Goal: Transaction & Acquisition: Purchase product/service

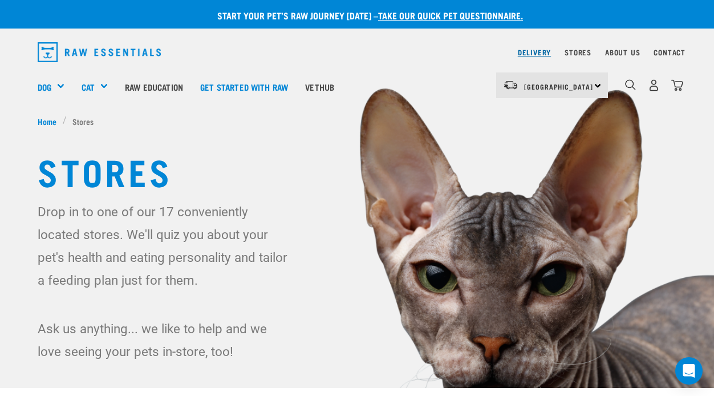
click at [534, 54] on link "Delivery" at bounding box center [534, 52] width 33 height 4
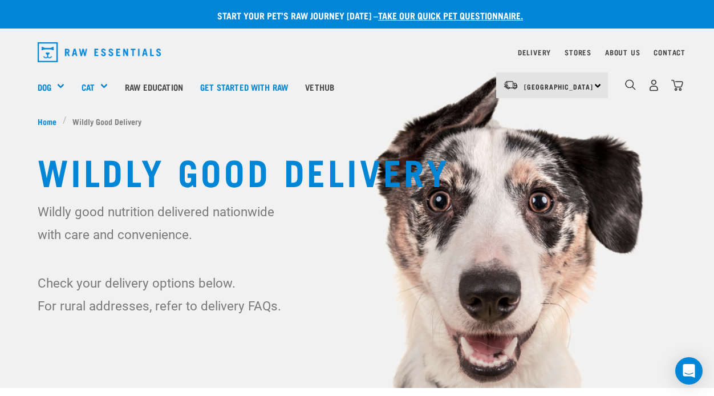
click at [598, 84] on div "North Island North Island South Island" at bounding box center [552, 85] width 112 height 26
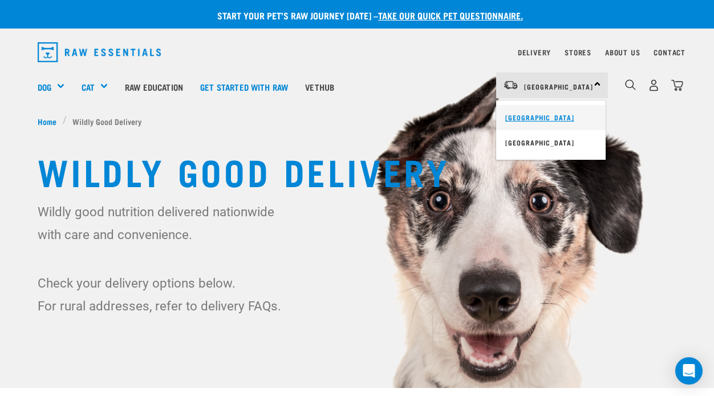
click at [555, 110] on link "[GEOGRAPHIC_DATA]" at bounding box center [550, 117] width 109 height 25
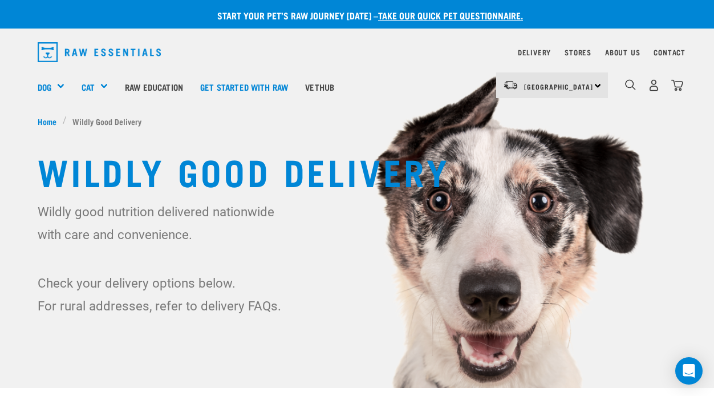
click at [681, 316] on div "Wildly Good Delivery Wildly good nutrition delivered nationwide with care and c…" at bounding box center [357, 233] width 657 height 167
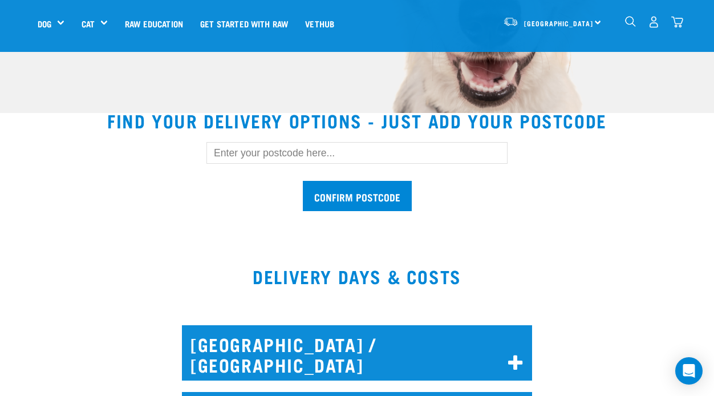
scroll to position [297, 0]
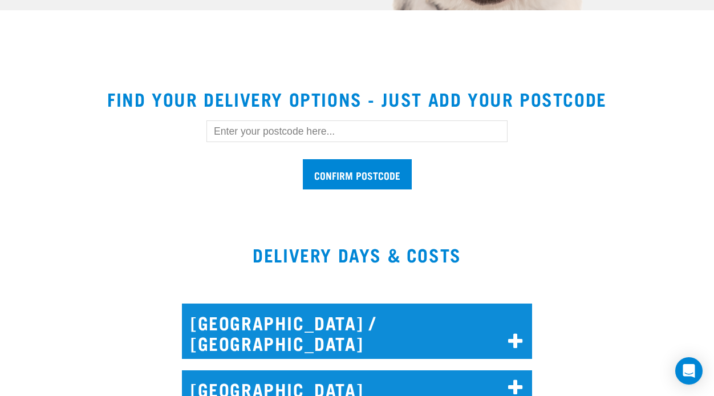
click at [262, 131] on input "text" at bounding box center [356, 131] width 301 height 22
type input "6011"
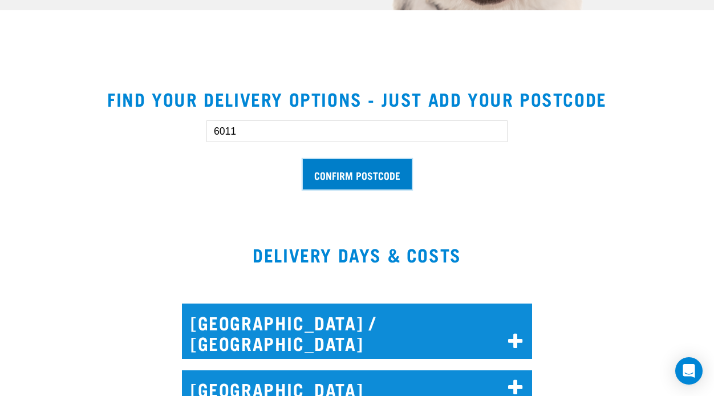
click at [343, 173] on input "Confirm postcode" at bounding box center [357, 174] width 109 height 30
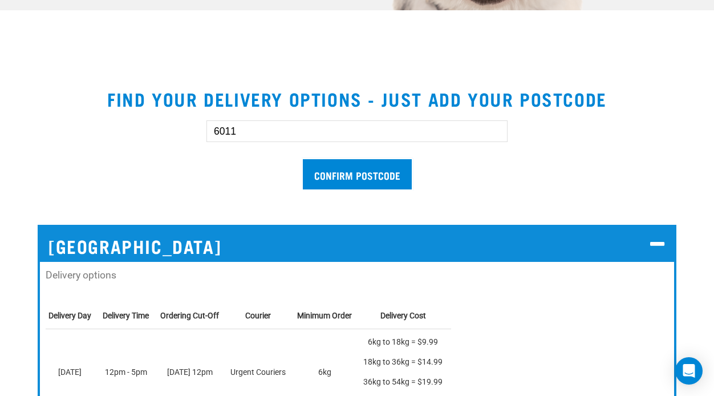
click at [691, 293] on section "Find your delivery options - just add your postcode 6011 Confirm postcode Welli…" at bounding box center [357, 304] width 714 height 458
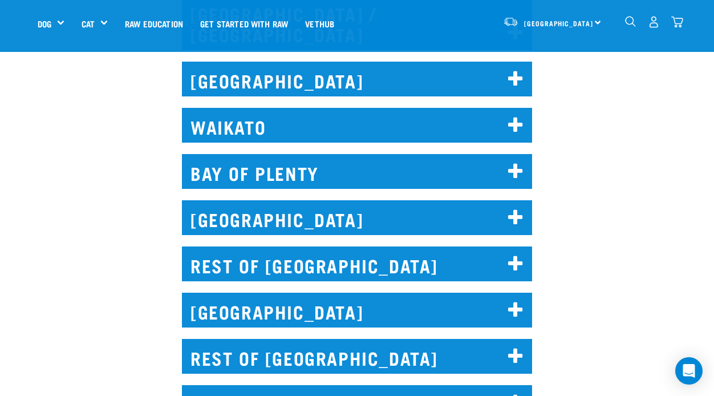
scroll to position [925, 0]
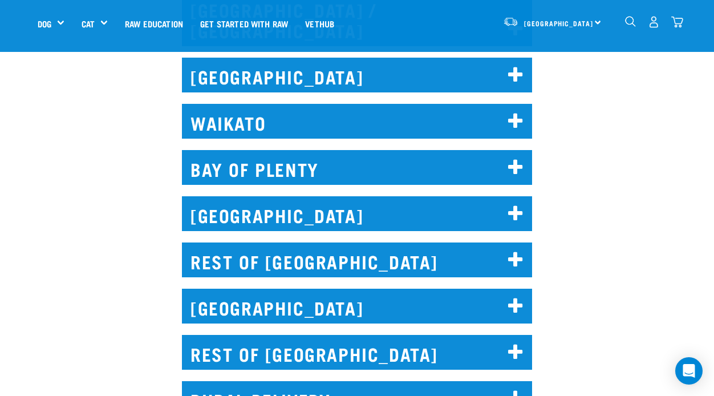
click at [481, 197] on h2 "WELLINGTON" at bounding box center [357, 213] width 350 height 35
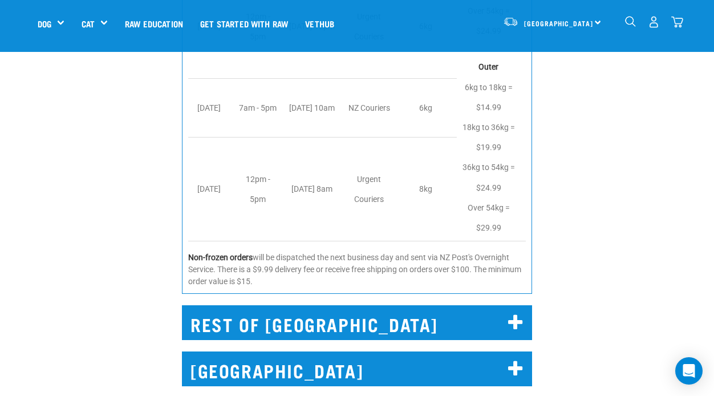
scroll to position [1450, 0]
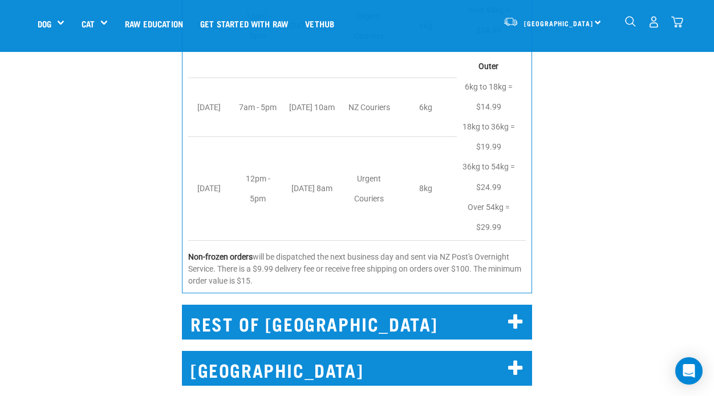
click at [595, 289] on div "REST OF NORTH ISLAND Short Haul - covers areas not serviced by Urgent Couriers,…" at bounding box center [357, 319] width 728 height 60
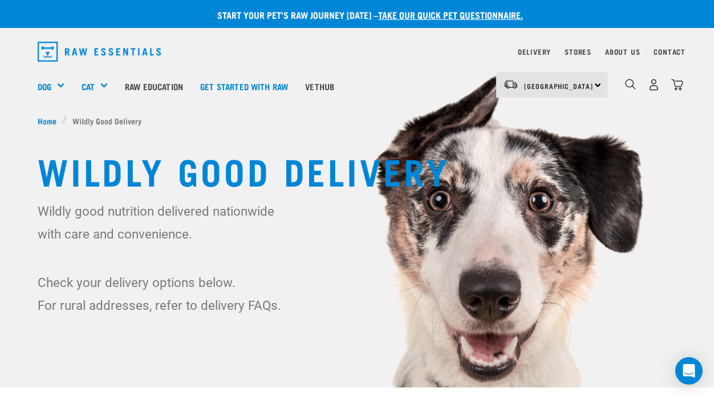
scroll to position [0, 0]
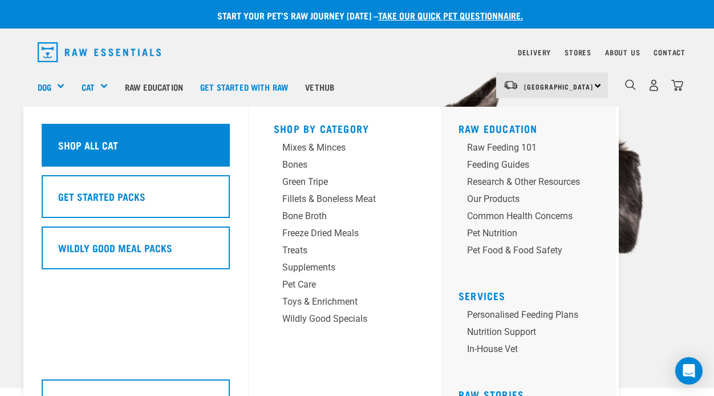
click at [108, 139] on h5 "Shop All Cat" at bounding box center [88, 144] width 60 height 15
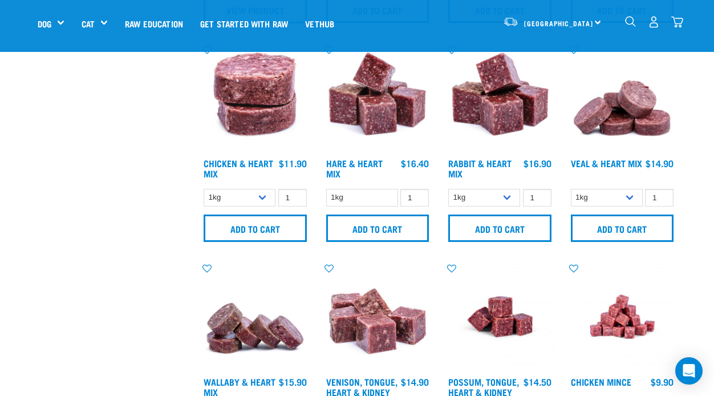
scroll to position [479, 0]
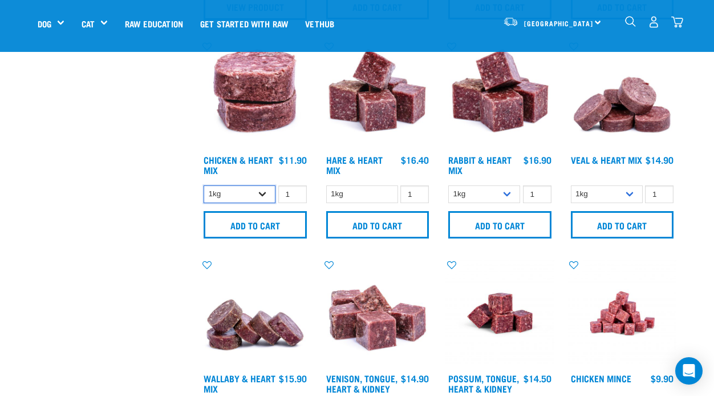
click at [260, 195] on select "1kg 3kg" at bounding box center [240, 194] width 72 height 18
select select "352"
click at [419, 190] on input "2" at bounding box center [414, 194] width 29 height 18
type input "1"
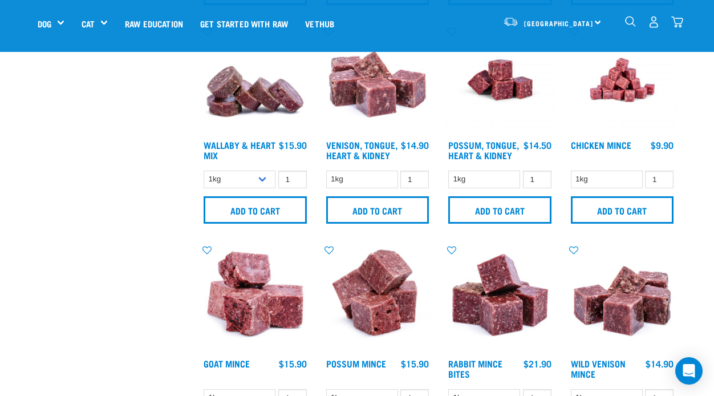
scroll to position [730, 0]
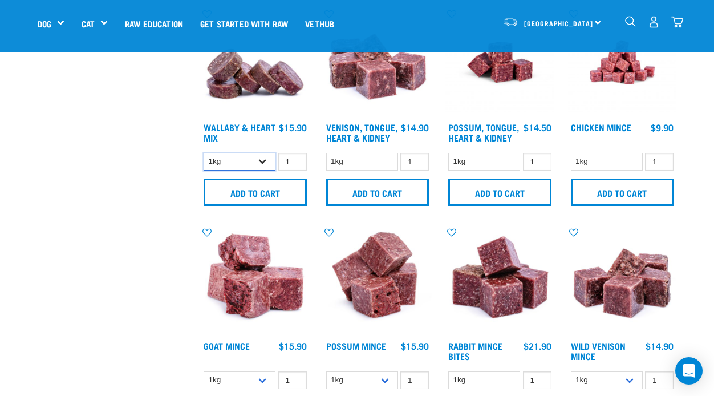
click at [263, 159] on select "1kg 3kg" at bounding box center [240, 162] width 72 height 18
select select "767"
type input "2"
click at [662, 159] on input "2" at bounding box center [659, 162] width 29 height 18
click at [707, 269] on div "Start your pet’s raw journey today – take our quick pet questionnaire. Delivery…" at bounding box center [357, 378] width 714 height 2217
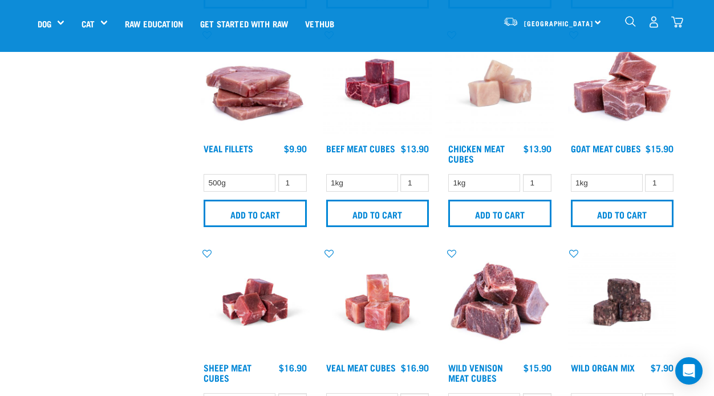
scroll to position [1369, 0]
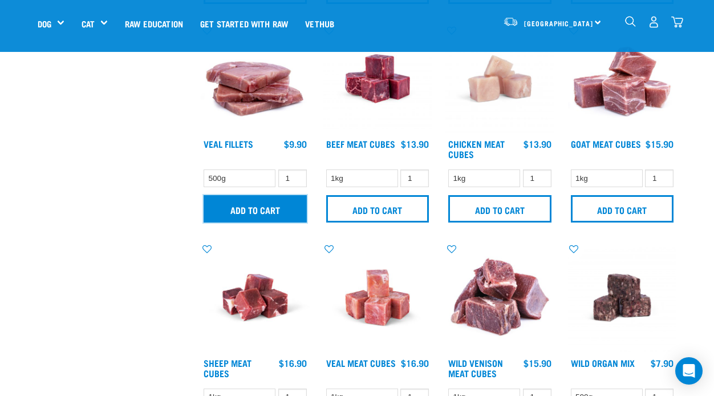
click at [277, 199] on input "Add to cart" at bounding box center [255, 208] width 103 height 27
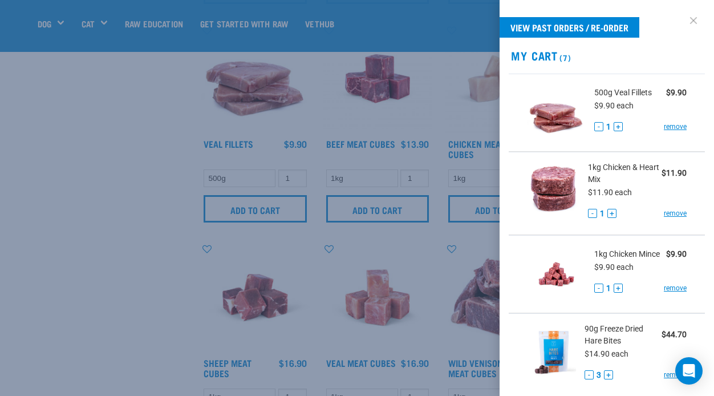
click at [697, 17] on link at bounding box center [693, 20] width 18 height 18
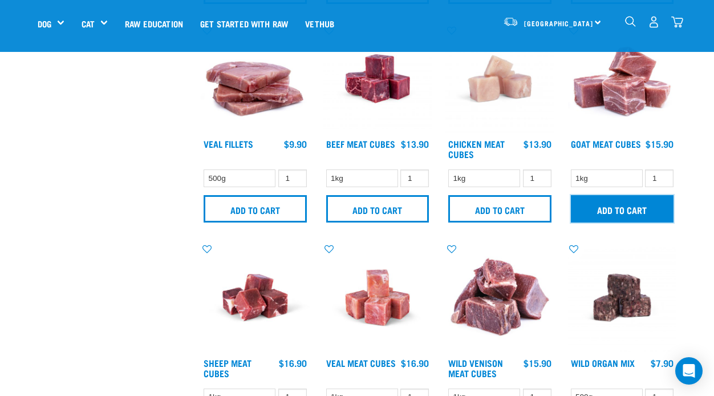
click at [646, 202] on input "Add to cart" at bounding box center [622, 208] width 103 height 27
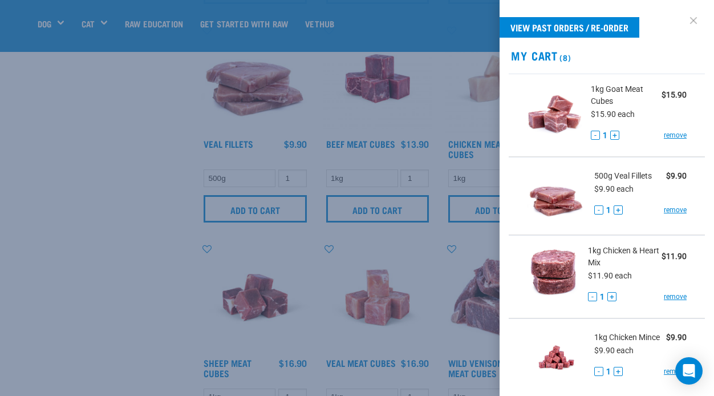
click at [692, 22] on link at bounding box center [693, 20] width 18 height 18
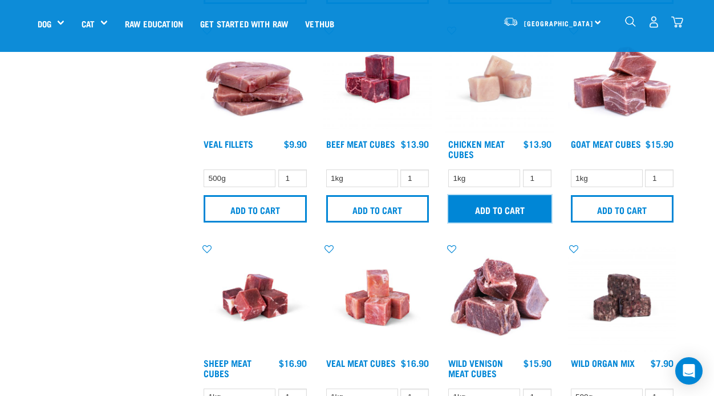
click at [516, 210] on input "Add to cart" at bounding box center [499, 208] width 103 height 27
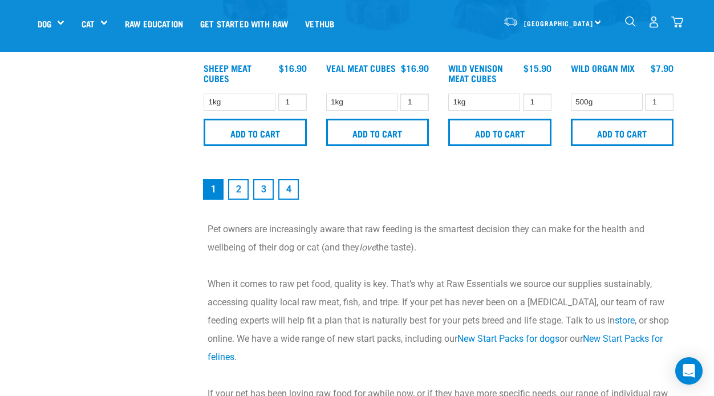
scroll to position [1665, 0]
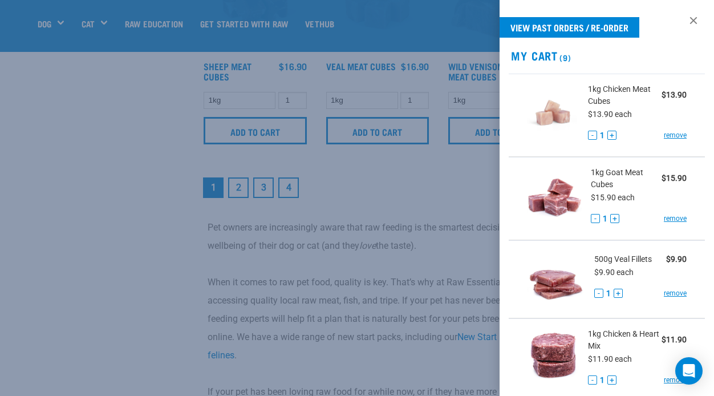
click at [430, 204] on div at bounding box center [357, 198] width 714 height 396
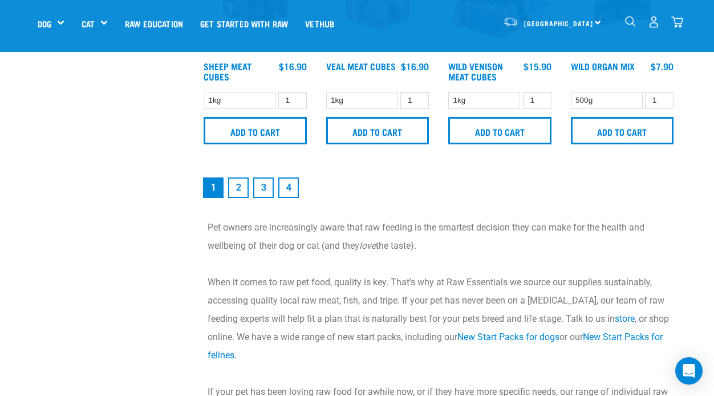
click at [239, 185] on link "2" at bounding box center [238, 187] width 21 height 21
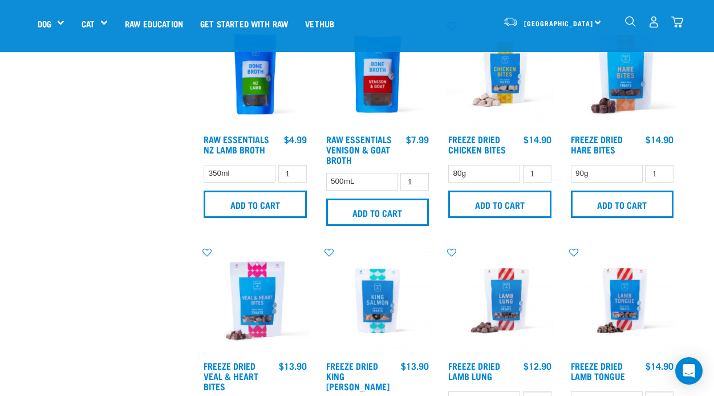
scroll to position [525, 0]
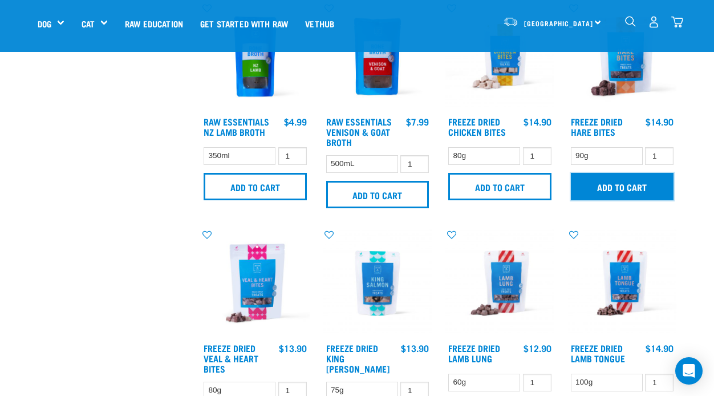
click at [635, 184] on input "Add to cart" at bounding box center [622, 186] width 103 height 27
click at [675, 21] on img "dropdown navigation" at bounding box center [677, 22] width 12 height 12
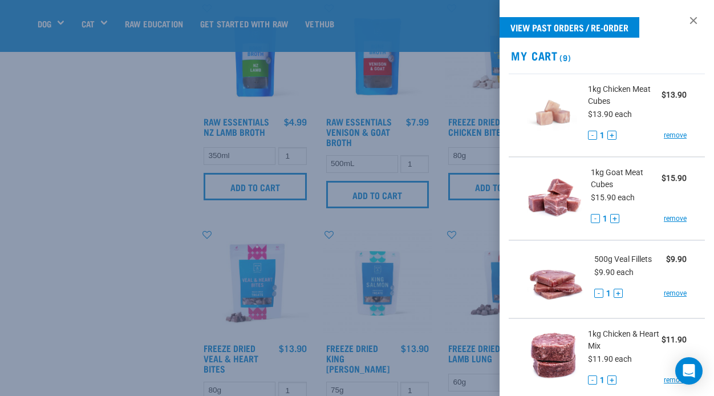
click at [703, 269] on li "500g Veal Fillets $9.90 $9.90 each - 1 + remove" at bounding box center [607, 279] width 196 height 78
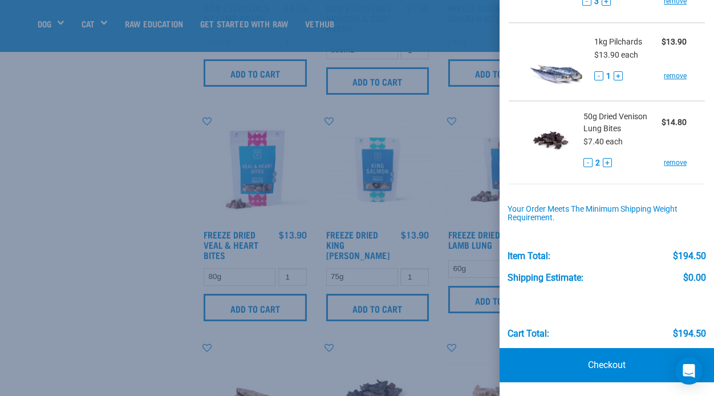
scroll to position [639, 0]
click at [612, 366] on link "Checkout" at bounding box center [607, 365] width 214 height 34
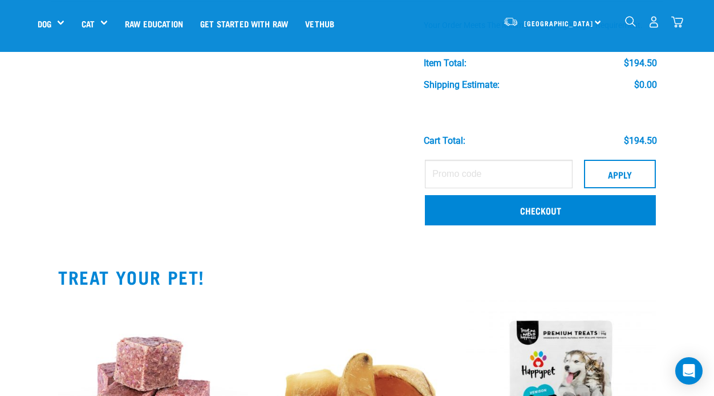
scroll to position [798, 0]
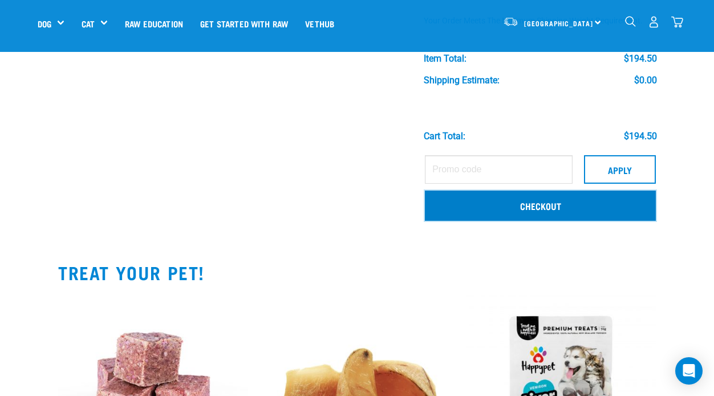
click at [541, 206] on link "Checkout" at bounding box center [540, 205] width 231 height 30
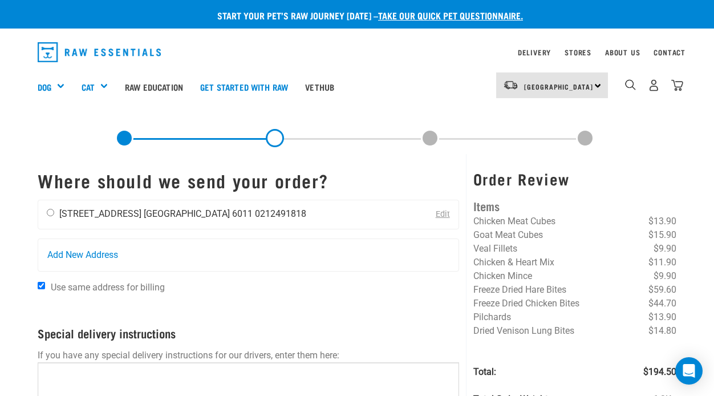
click at [52, 212] on input "radio" at bounding box center [50, 212] width 7 height 7
radio input "true"
click at [449, 342] on form "Where should we send your order? Marian Droba 1A Oriental Terrace Wellington 60…" at bounding box center [248, 359] width 421 height 378
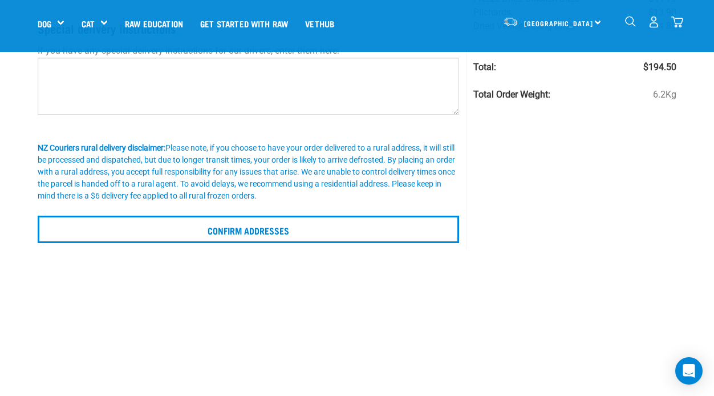
scroll to position [228, 0]
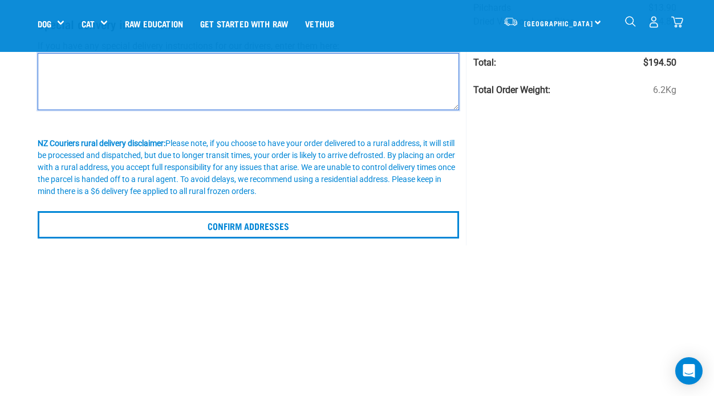
click at [51, 74] on textarea at bounding box center [248, 81] width 421 height 57
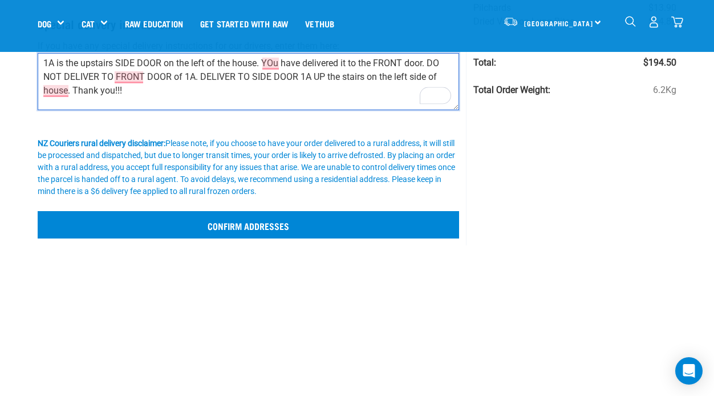
type textarea "1A is the upstairs SIDE DOOR on the left of the house. YOu have delivered it to…"
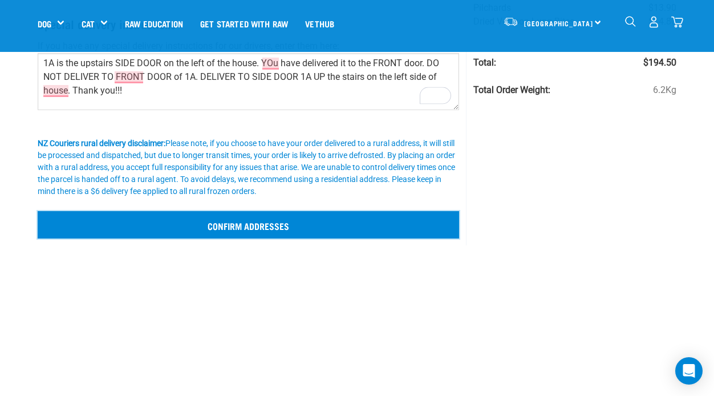
click at [266, 226] on input "Confirm addresses" at bounding box center [248, 224] width 421 height 27
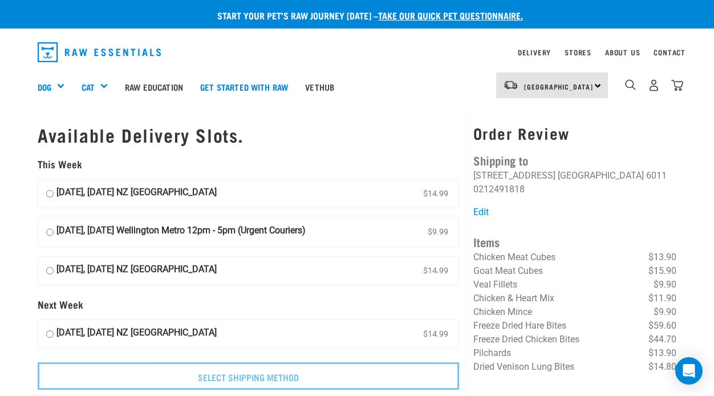
click at [464, 324] on div "Available Delivery Slots. This Week [DATE], [DATE] NZ [GEOGRAPHIC_DATA] $14.99 …" at bounding box center [248, 281] width 435 height 347
click at [50, 334] on input "[DATE], [DATE] NZ [GEOGRAPHIC_DATA] $14.99" at bounding box center [49, 334] width 7 height 17
radio input "true"
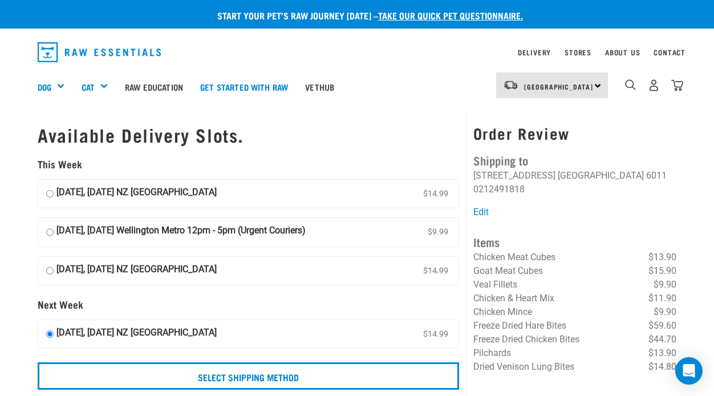
click at [465, 334] on div "Available Delivery Slots. This Week [DATE], [DATE] NZ [GEOGRAPHIC_DATA] $14.99 …" at bounding box center [248, 281] width 435 height 347
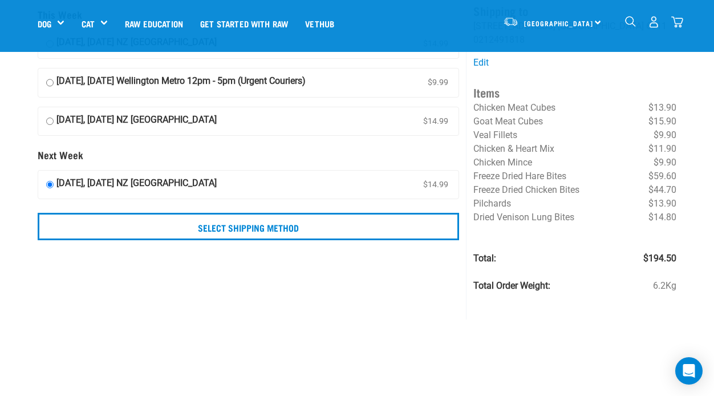
scroll to position [91, 0]
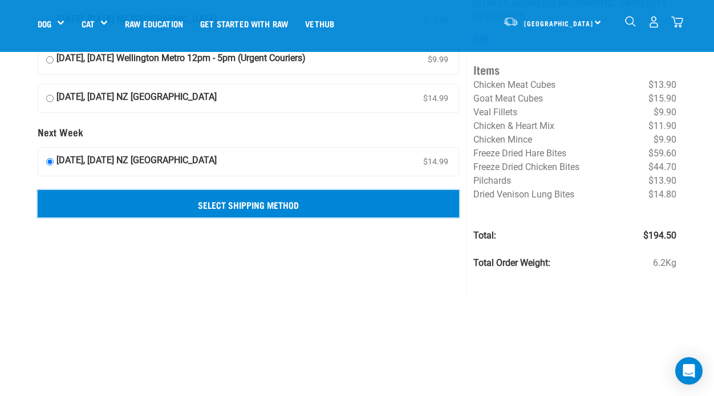
click at [271, 201] on input "Select Shipping Method" at bounding box center [248, 203] width 421 height 27
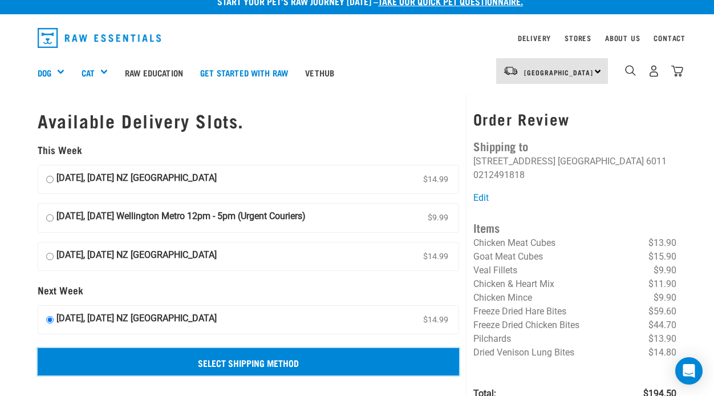
scroll to position [0, 0]
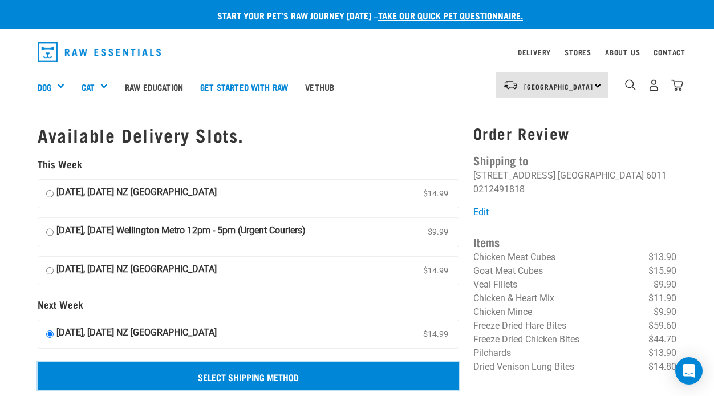
click at [291, 377] on input "Select Shipping Method" at bounding box center [248, 375] width 421 height 27
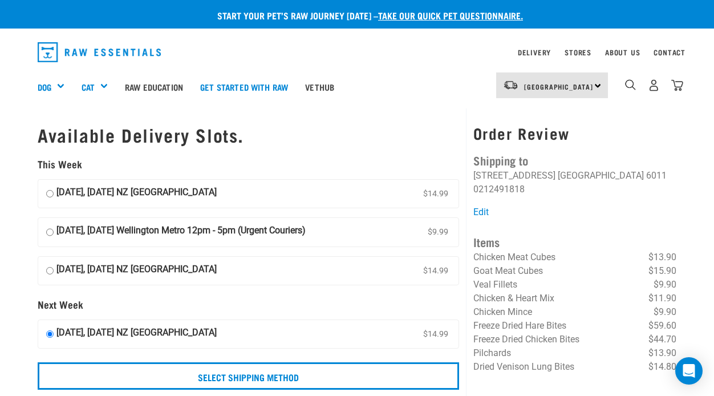
click at [467, 382] on div "Order Review Shipping to [PERSON_NAME] [STREET_ADDRESS] [GEOGRAPHIC_DATA] 6011 …" at bounding box center [574, 288] width 217 height 360
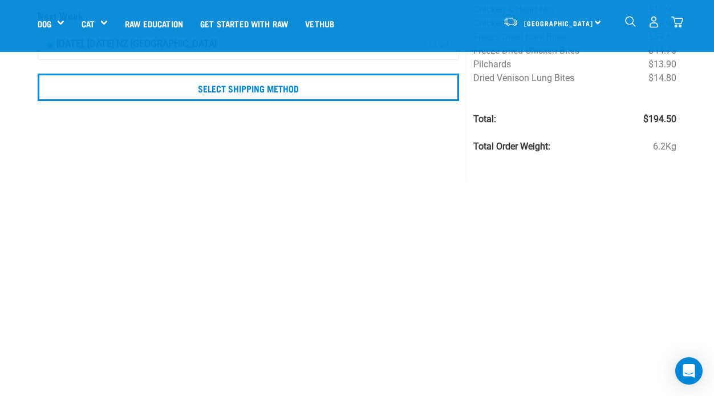
scroll to position [205, 0]
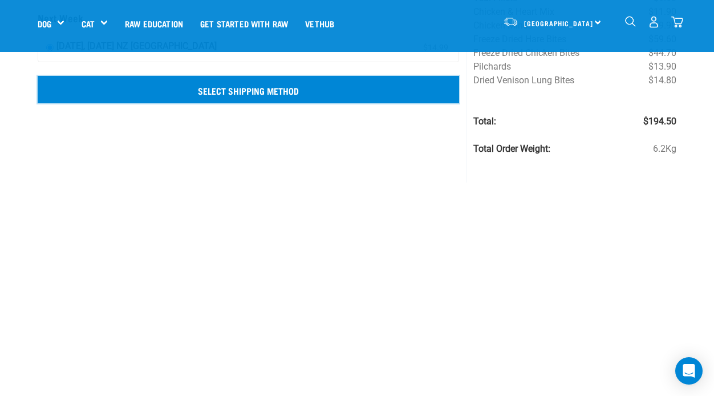
click at [259, 90] on input "Select Shipping Method" at bounding box center [248, 89] width 421 height 27
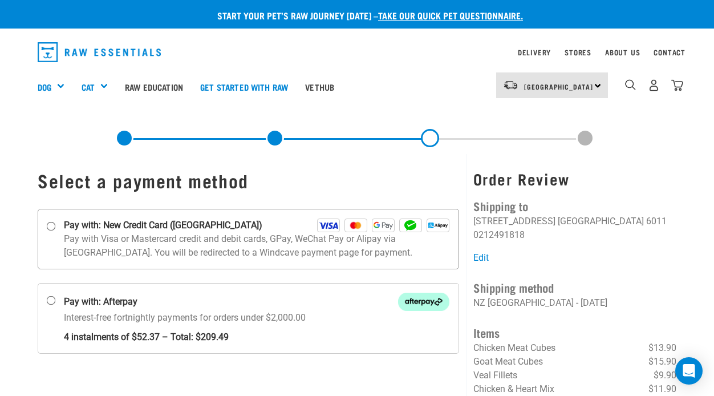
click at [51, 225] on input "Pay with: New Credit Card ([GEOGRAPHIC_DATA])" at bounding box center [51, 225] width 9 height 9
radio input "true"
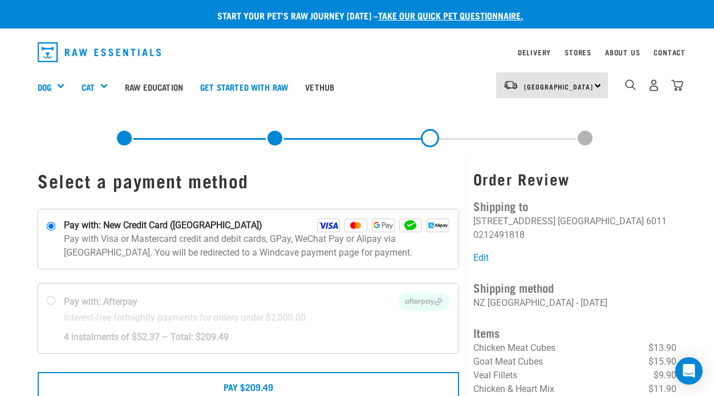
click at [464, 375] on div "Select a payment method" at bounding box center [248, 363] width 435 height 419
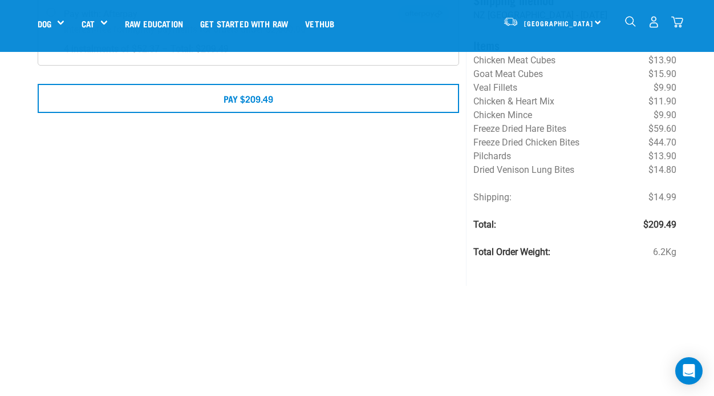
scroll to position [228, 0]
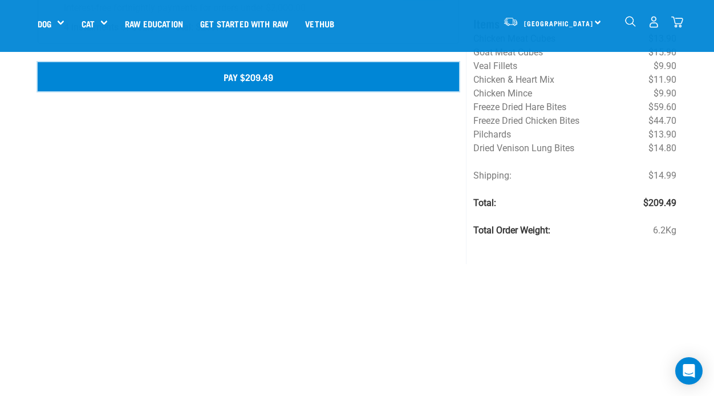
click at [242, 80] on button "Pay $209.49" at bounding box center [248, 76] width 421 height 29
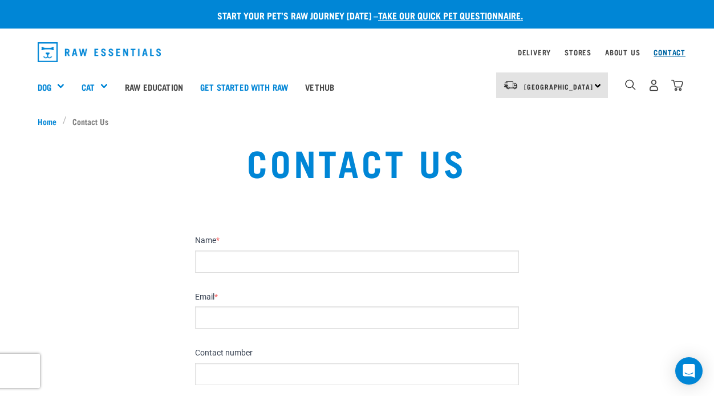
click at [669, 53] on link "Contact" at bounding box center [670, 52] width 32 height 4
click at [634, 235] on section "Name * Email * Contact number Message Leave this field blank Submit" at bounding box center [357, 365] width 714 height 303
